Goal: Task Accomplishment & Management: Complete application form

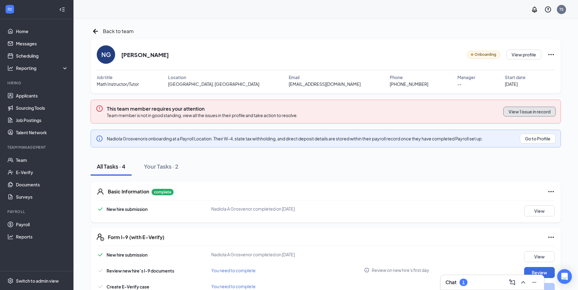
click at [544, 112] on button "View 1 issue in record" at bounding box center [530, 112] width 52 height 10
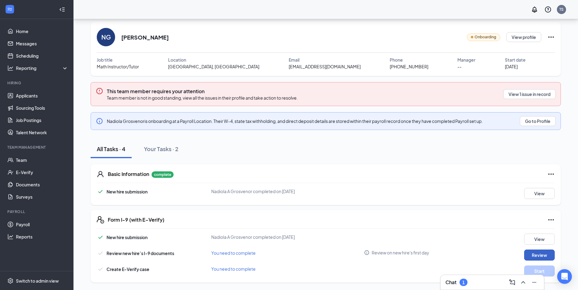
click at [531, 256] on button "Review" at bounding box center [540, 254] width 31 height 11
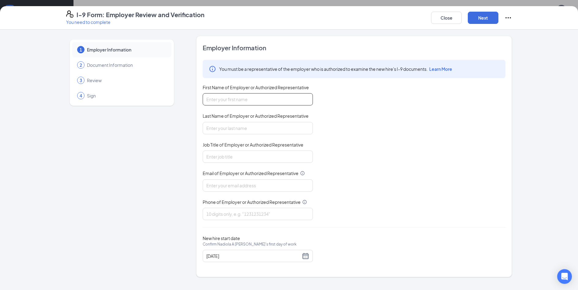
click at [280, 102] on input "First Name of Employer or Authorized Representative" at bounding box center [258, 99] width 110 height 12
type input "Tariq"
type input "Shehzad"
type input "[EMAIL_ADDRESS][DOMAIN_NAME]"
type input "9192290842"
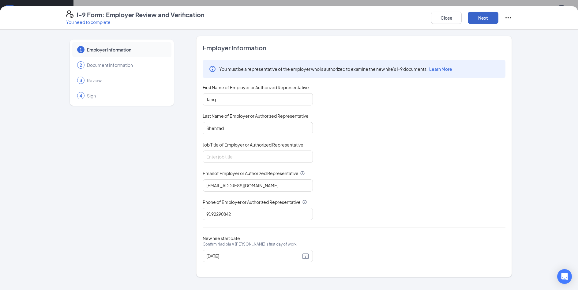
click at [484, 20] on button "Next" at bounding box center [483, 18] width 31 height 12
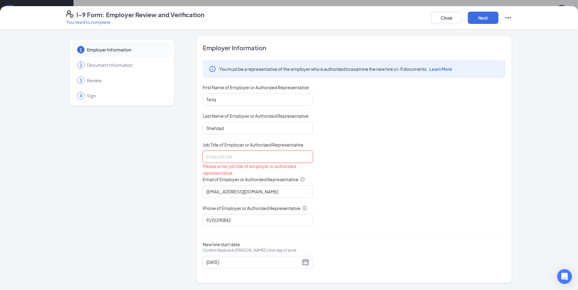
click at [237, 157] on input "Job Title of Employer or Authorized Representative" at bounding box center [258, 156] width 110 height 12
type input "Owner/Center Director"
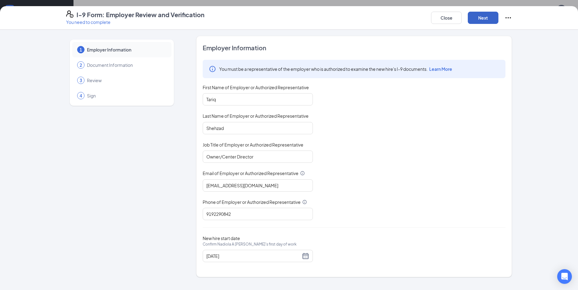
click at [481, 20] on button "Next" at bounding box center [483, 18] width 31 height 12
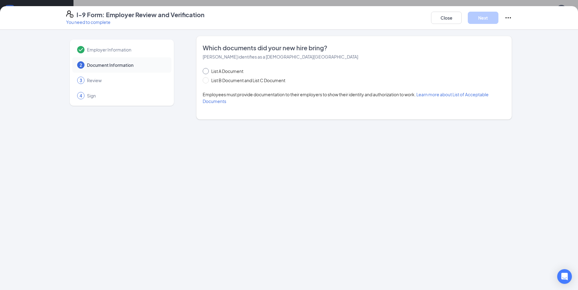
click at [224, 69] on span "List A Document" at bounding box center [227, 71] width 37 height 7
click at [207, 69] on input "List A Document" at bounding box center [205, 70] width 4 height 4
radio input "true"
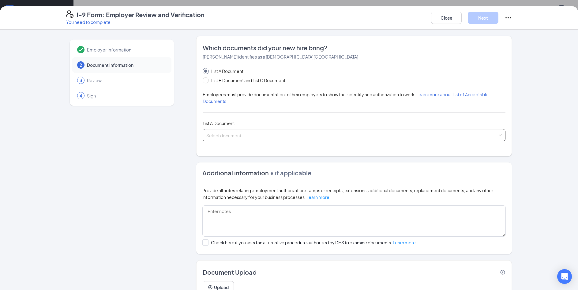
click at [251, 136] on input "search" at bounding box center [352, 133] width 291 height 9
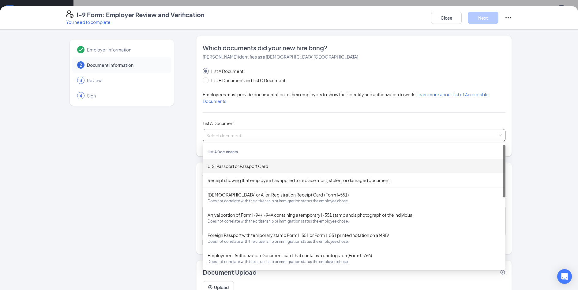
click at [248, 169] on div "U.S. Passport or Passport Card" at bounding box center [354, 166] width 293 height 7
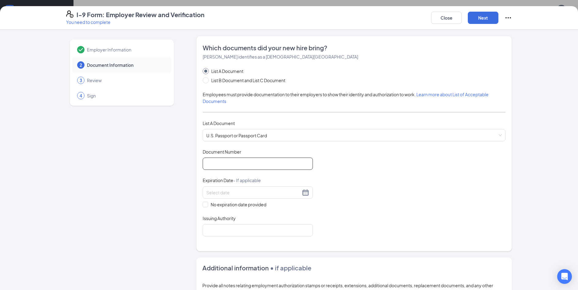
click at [255, 166] on input "Document Number" at bounding box center [258, 163] width 110 height 12
type input "677833495"
click at [302, 197] on div at bounding box center [258, 192] width 110 height 12
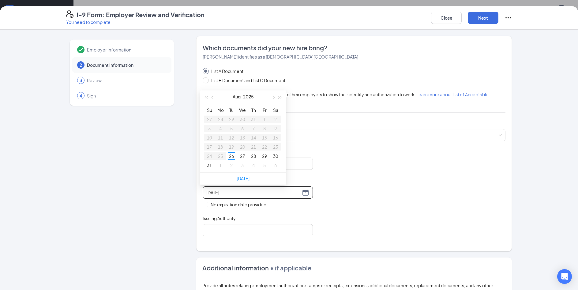
type input "[DATE]"
click at [279, 97] on span "button" at bounding box center [280, 97] width 3 height 3
type input "[DATE]"
click at [215, 99] on button "button" at bounding box center [213, 96] width 7 height 12
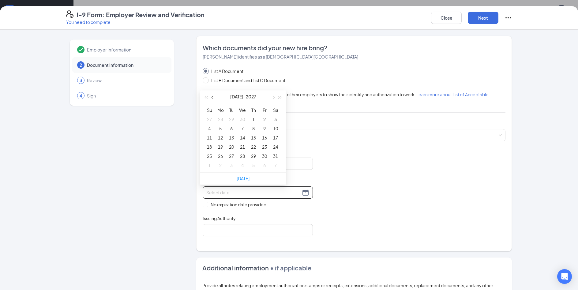
click at [215, 99] on button "button" at bounding box center [213, 96] width 7 height 12
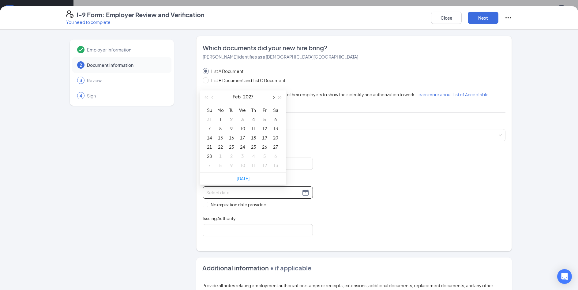
click at [271, 99] on button "button" at bounding box center [273, 96] width 7 height 12
type input "[DATE]"
click at [213, 146] on div "21" at bounding box center [209, 146] width 7 height 7
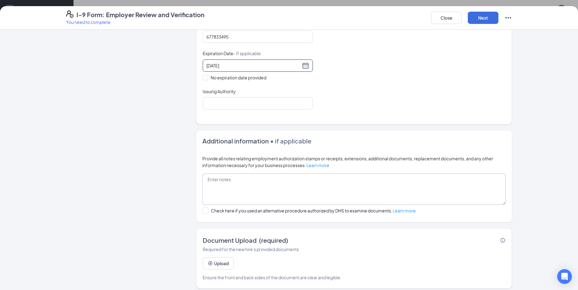
scroll to position [131, 0]
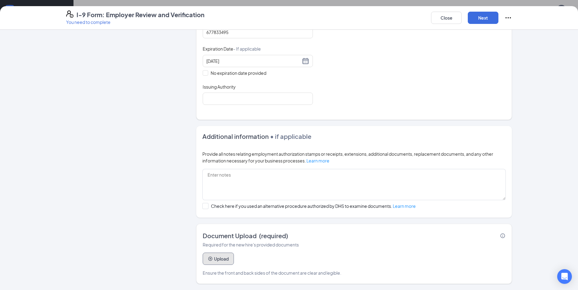
click at [218, 262] on button "Upload" at bounding box center [218, 258] width 31 height 12
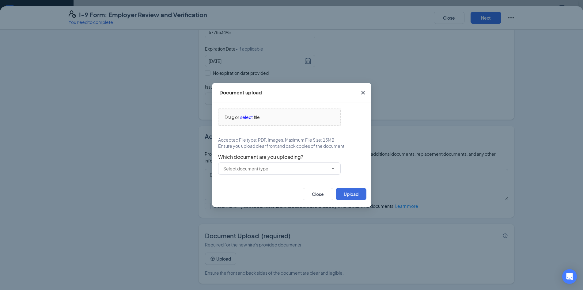
click at [124, 185] on div "Document upload Drag or select file Accepted File type: PDF, Images. Maximum Fi…" at bounding box center [291, 145] width 583 height 290
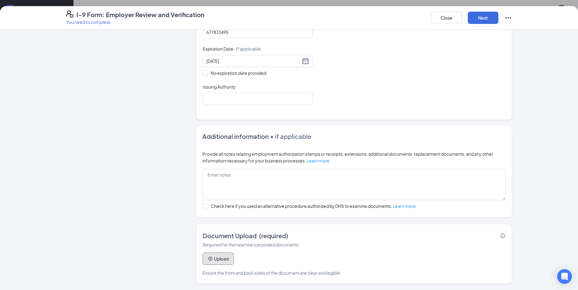
click at [219, 258] on button "Upload" at bounding box center [218, 258] width 31 height 12
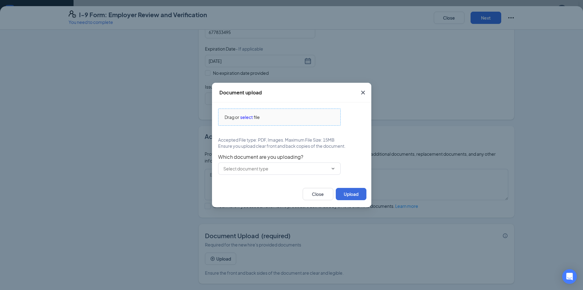
click at [239, 112] on span "Drag or select file" at bounding box center [279, 117] width 122 height 17
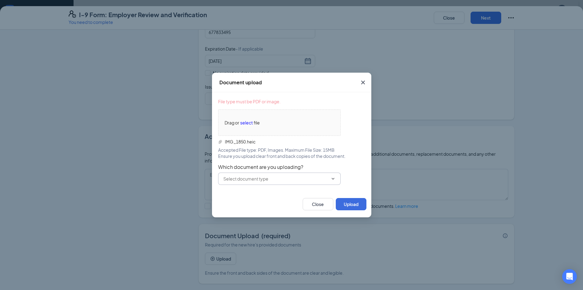
click at [292, 178] on input "text" at bounding box center [275, 178] width 105 height 7
click at [278, 195] on div "U.S. Passport or Passport Card" at bounding box center [253, 193] width 61 height 7
type input "U.S. Passport or Passport Card"
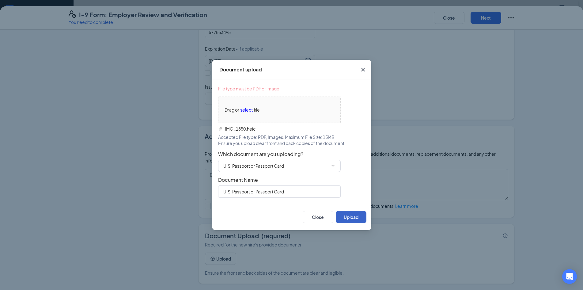
click at [355, 218] on button "Upload" at bounding box center [351, 217] width 31 height 12
click at [349, 219] on button "Upload" at bounding box center [351, 217] width 31 height 12
click at [352, 216] on button "Upload" at bounding box center [351, 217] width 31 height 12
click at [267, 111] on div "Drag or select file" at bounding box center [279, 109] width 122 height 7
click at [353, 215] on button "Upload" at bounding box center [351, 217] width 31 height 12
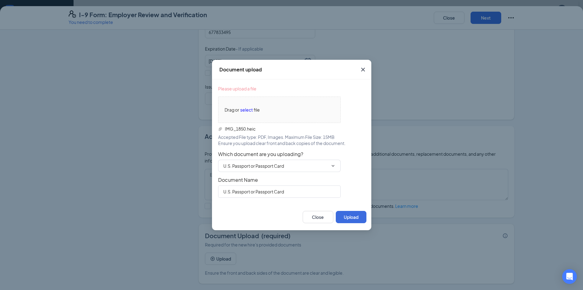
click at [188, 123] on div "Document upload Please upload a file Drag or select file IMG_1850.heic Accepted…" at bounding box center [291, 145] width 583 height 290
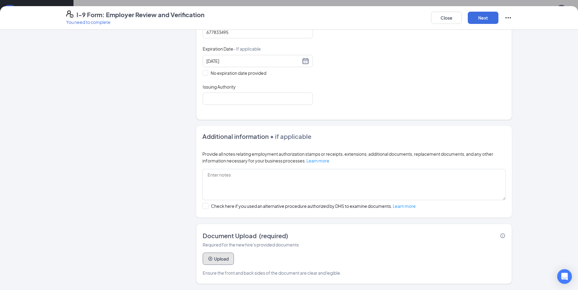
click at [220, 256] on button "Upload" at bounding box center [218, 258] width 31 height 12
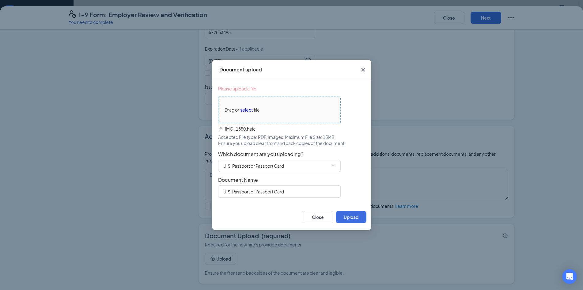
click at [246, 107] on span "select" at bounding box center [246, 109] width 13 height 7
click at [347, 216] on button "Upload" at bounding box center [351, 217] width 31 height 12
click at [248, 111] on span "select" at bounding box center [246, 109] width 13 height 7
click at [342, 217] on button "Upload" at bounding box center [351, 217] width 31 height 12
click at [350, 219] on button "Upload" at bounding box center [351, 217] width 31 height 12
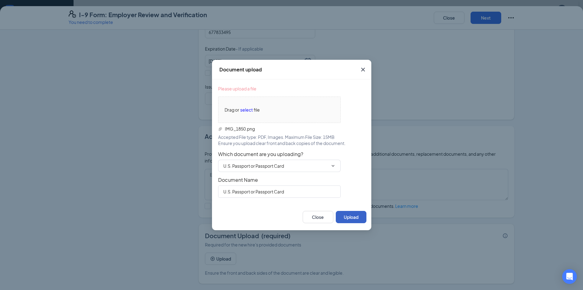
click at [350, 219] on button "Upload" at bounding box center [351, 217] width 31 height 12
click at [355, 214] on button "Upload" at bounding box center [351, 217] width 31 height 12
click at [365, 72] on icon "Cross" at bounding box center [362, 69] width 7 height 7
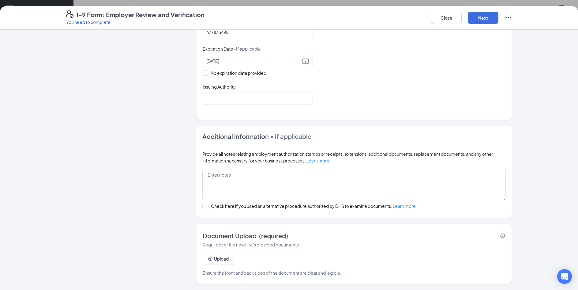
click at [341, 155] on span "Provide all notes relating employment authorization stamps or receipts, extensi…" at bounding box center [348, 157] width 291 height 12
click at [474, 22] on button "Next" at bounding box center [483, 18] width 31 height 12
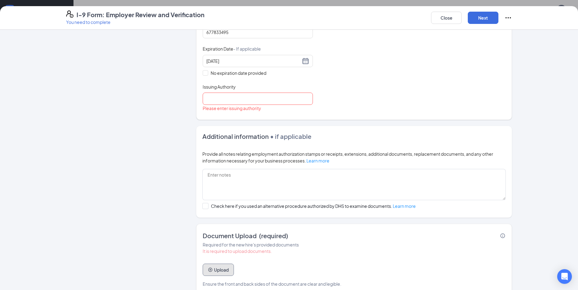
click at [218, 271] on button "Upload" at bounding box center [218, 270] width 31 height 12
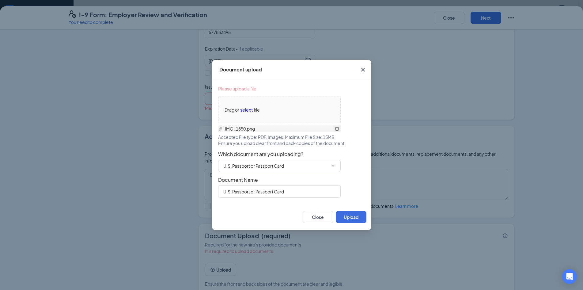
click at [335, 128] on icon "delete" at bounding box center [337, 129] width 4 height 4
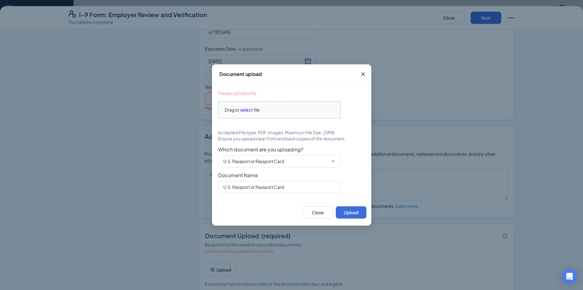
click at [252, 111] on span "select" at bounding box center [246, 109] width 13 height 7
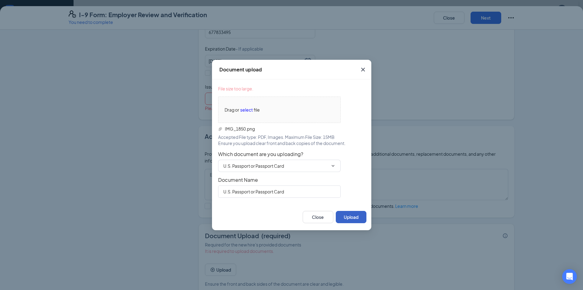
click at [355, 215] on button "Upload" at bounding box center [351, 217] width 31 height 12
click at [361, 70] on icon "Cross" at bounding box center [362, 69] width 7 height 7
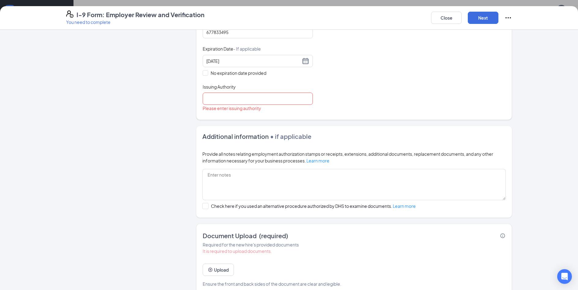
click at [311, 143] on div "Additional information • if applicable Provide all notes relating employment au…" at bounding box center [354, 172] width 316 height 92
click at [245, 101] on input "Issuing Authority" at bounding box center [258, 99] width 110 height 12
type input "[GEOGRAPHIC_DATA]"
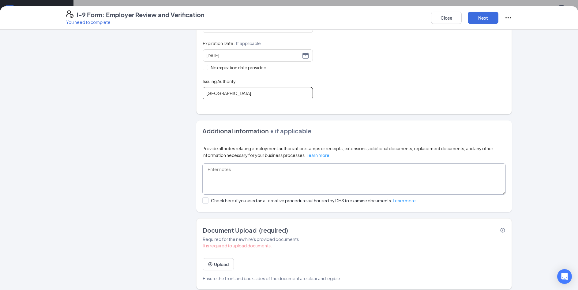
scroll to position [142, 0]
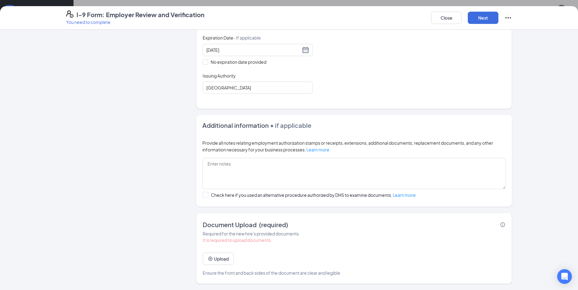
click at [216, 266] on div "It is required to upload documents. Upload Ensure the front and back sides of t…" at bounding box center [354, 256] width 303 height 39
click at [218, 259] on button "Upload" at bounding box center [218, 258] width 31 height 12
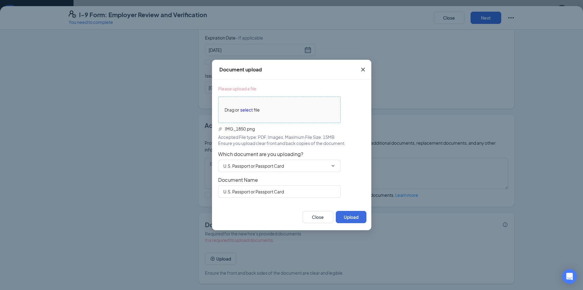
click at [251, 107] on span "select" at bounding box center [246, 109] width 13 height 7
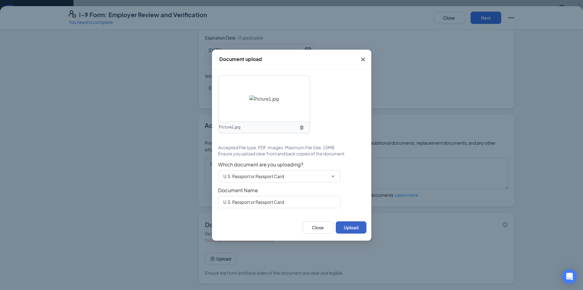
click at [348, 229] on button "Upload" at bounding box center [351, 227] width 31 height 12
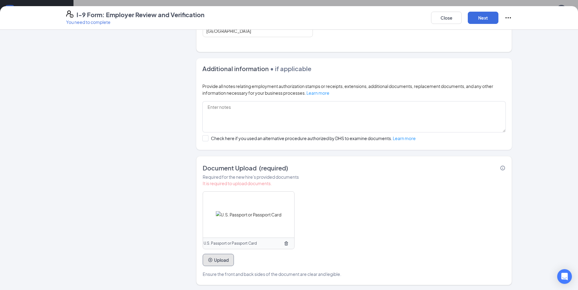
scroll to position [200, 0]
click at [493, 17] on button "Next" at bounding box center [483, 18] width 31 height 12
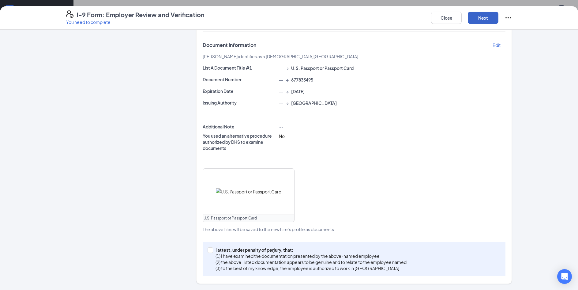
scroll to position [117, 0]
click at [208, 249] on input "I attest, under penalty of [PERSON_NAME], that: (1) I have examined the documen…" at bounding box center [210, 249] width 4 height 4
checkbox input "true"
click at [481, 22] on button "Next" at bounding box center [483, 18] width 31 height 12
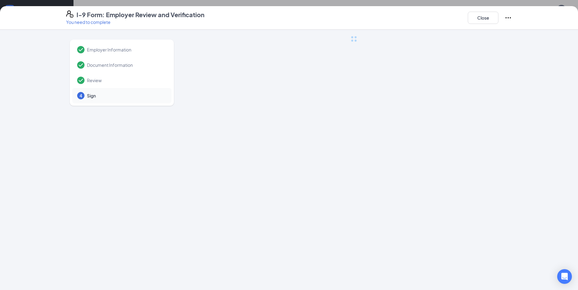
scroll to position [0, 0]
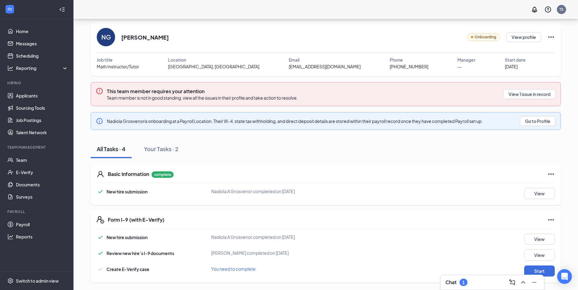
click at [461, 284] on div "1" at bounding box center [464, 282] width 8 height 7
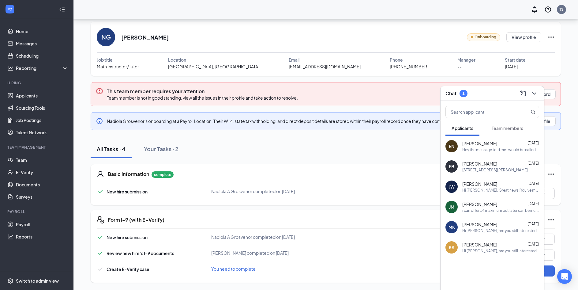
click at [487, 153] on div "EN [PERSON_NAME] [DATE] Hey the message told me I would be called [DATE] at 1 t…" at bounding box center [493, 146] width 104 height 20
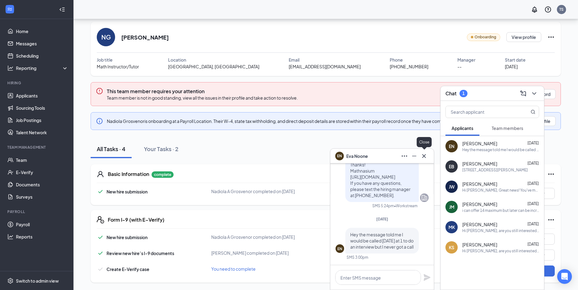
click at [422, 155] on icon "Cross" at bounding box center [424, 155] width 7 height 7
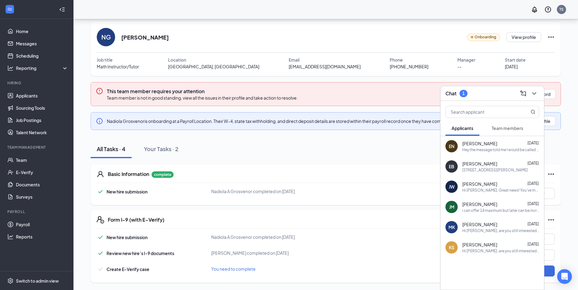
click at [504, 133] on button "Team members" at bounding box center [508, 127] width 44 height 15
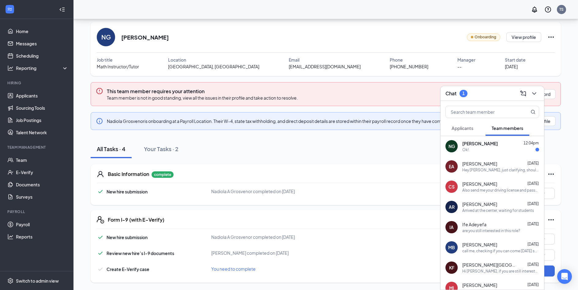
click at [495, 149] on div "Ok!" at bounding box center [501, 149] width 77 height 5
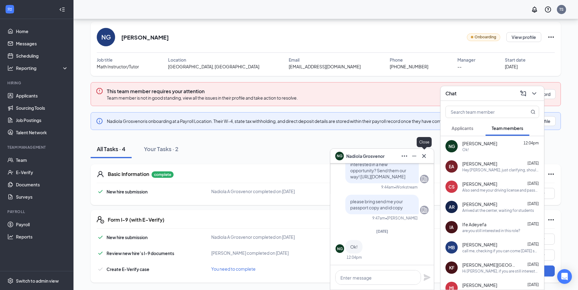
click at [425, 158] on icon "Cross" at bounding box center [424, 155] width 7 height 7
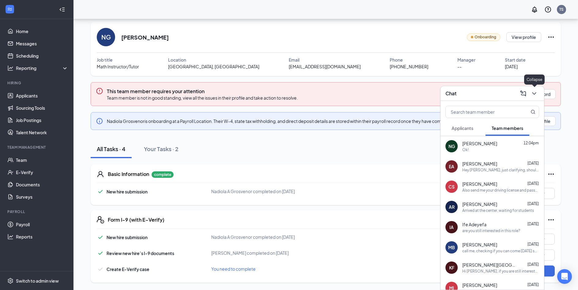
click at [534, 97] on button at bounding box center [535, 94] width 10 height 10
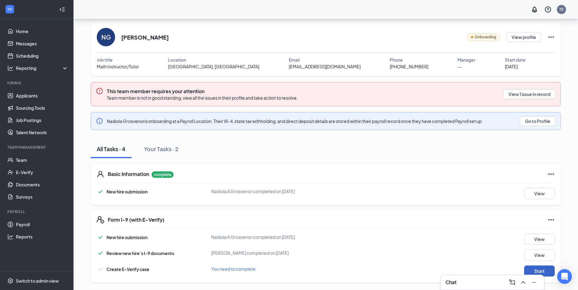
click at [536, 270] on button "Start" at bounding box center [540, 270] width 31 height 11
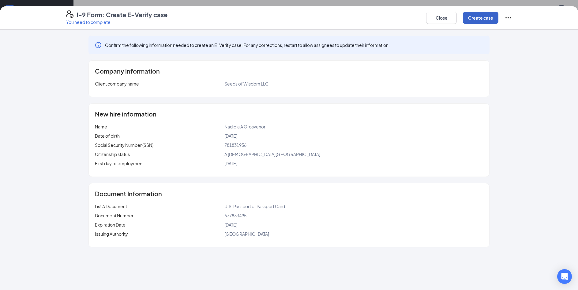
click at [477, 19] on button "Create case" at bounding box center [481, 18] width 36 height 12
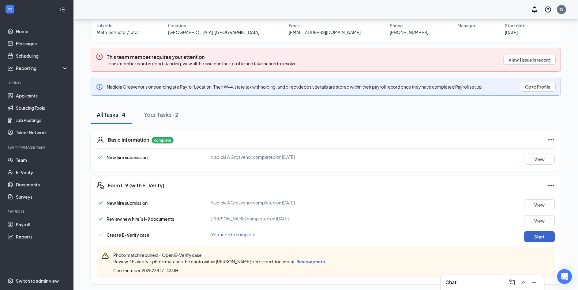
scroll to position [54, 0]
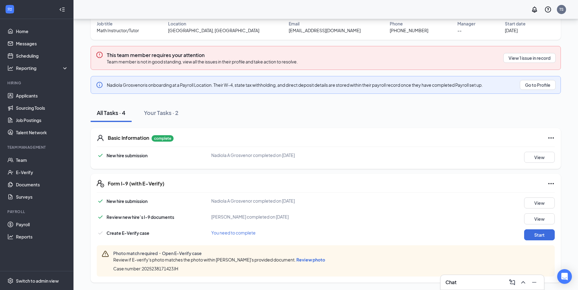
click at [318, 260] on span "Review photo" at bounding box center [311, 260] width 29 height 6
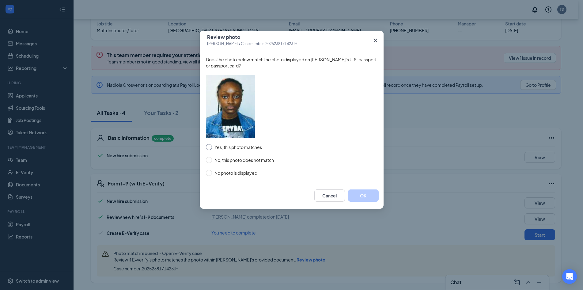
click at [237, 148] on span "Yes, this photo matches" at bounding box center [238, 147] width 52 height 7
click at [212, 148] on input "Yes, this photo matches" at bounding box center [209, 147] width 6 height 6
radio input "true"
click at [370, 199] on button "OK" at bounding box center [363, 195] width 31 height 12
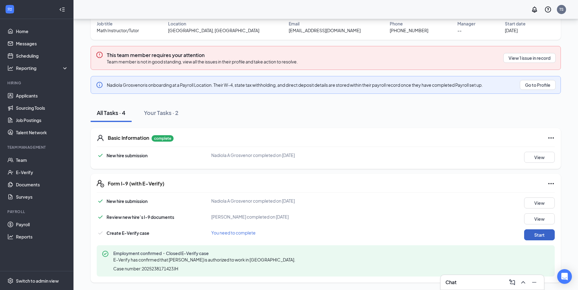
click at [544, 236] on button "Start" at bounding box center [540, 234] width 31 height 11
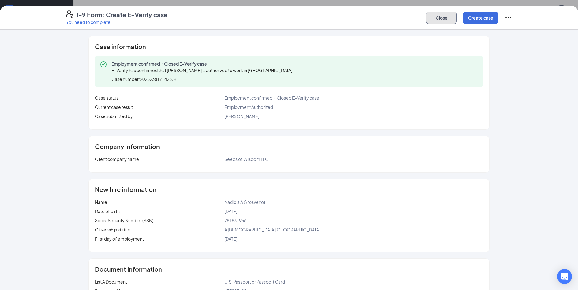
click at [450, 16] on button "Close" at bounding box center [442, 18] width 31 height 12
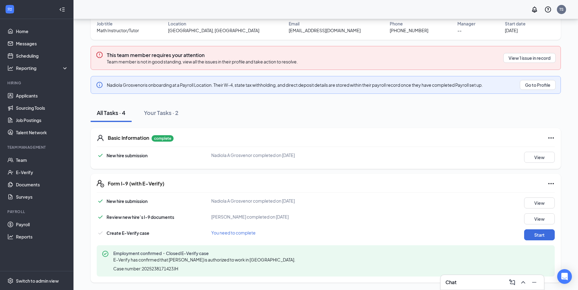
click at [240, 234] on span "You need to complete" at bounding box center [233, 233] width 44 height 6
click at [524, 57] on button "View 1 issue in record" at bounding box center [530, 58] width 52 height 10
